Goal: Browse casually

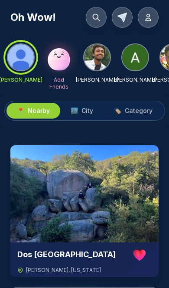
click at [25, 69] on div at bounding box center [20, 57] width 31 height 31
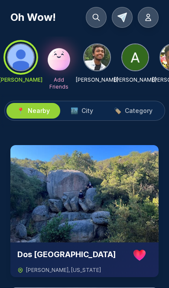
click at [151, 19] on icon at bounding box center [148, 17] width 9 height 9
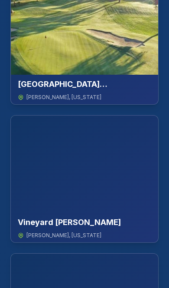
scroll to position [1613, 0]
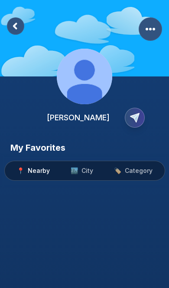
scroll to position [51, 0]
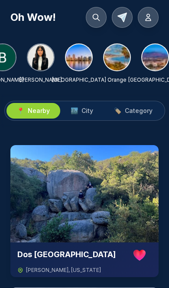
scroll to position [0, 247]
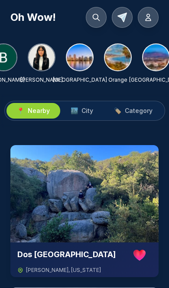
click at [83, 54] on img at bounding box center [80, 57] width 26 height 26
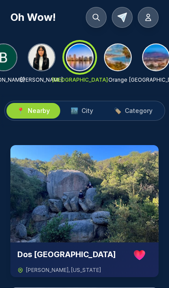
click at [90, 108] on span "City" at bounding box center [88, 110] width 12 height 9
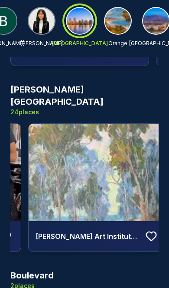
scroll to position [0, 712]
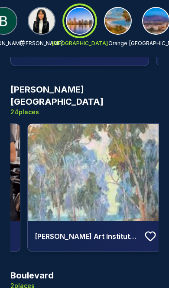
click at [115, 164] on img at bounding box center [97, 172] width 138 height 97
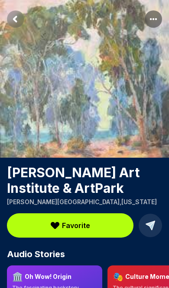
click at [16, 23] on rect "Return to previous page" at bounding box center [15, 18] width 17 height 17
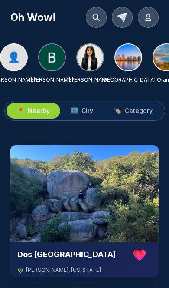
scroll to position [0, 207]
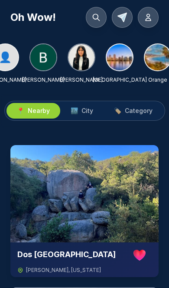
click at [126, 58] on img at bounding box center [120, 57] width 26 height 26
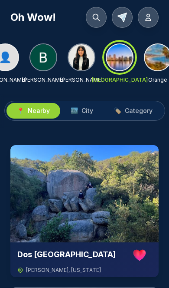
click at [89, 112] on span "City" at bounding box center [88, 110] width 12 height 9
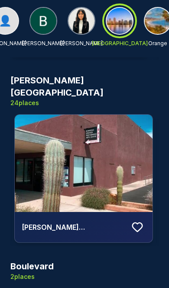
scroll to position [0, 1032]
